Goal: Find specific page/section: Find specific page/section

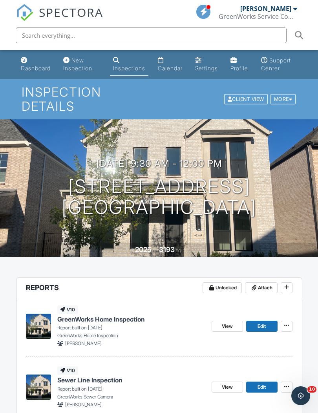
click at [29, 70] on div "Dashboard" at bounding box center [36, 68] width 30 height 7
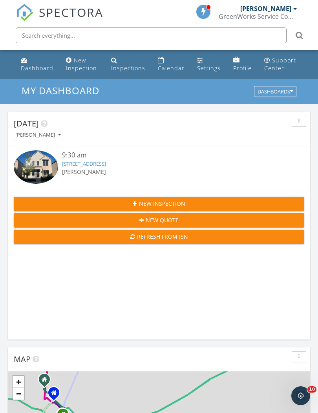
click at [38, 37] on input "text" at bounding box center [151, 35] width 271 height 16
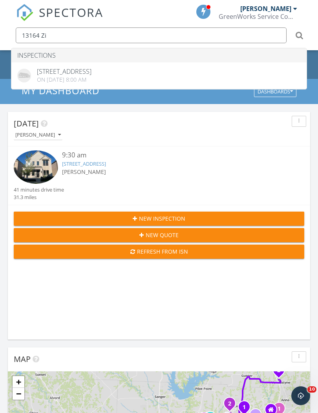
type input "13164 Zi"
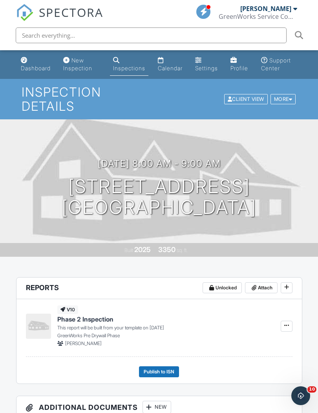
click at [30, 64] on link "Dashboard" at bounding box center [36, 64] width 36 height 22
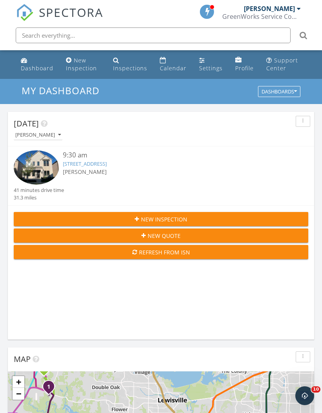
scroll to position [1342, 322]
click at [36, 34] on input "text" at bounding box center [153, 35] width 275 height 16
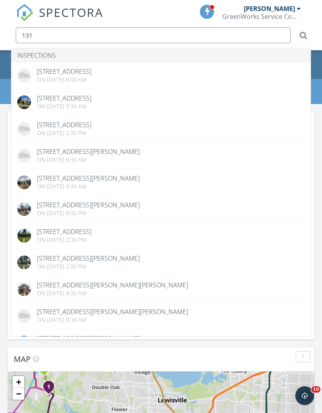
type input "131"
